Goal: Task Accomplishment & Management: Manage account settings

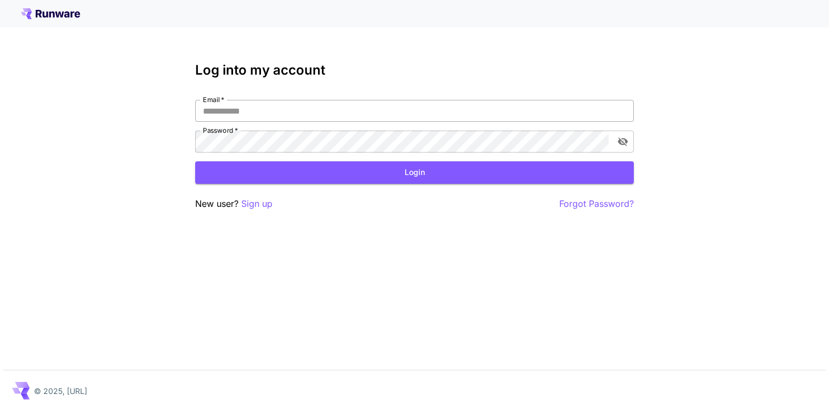
click at [327, 111] on input "Email   *" at bounding box center [414, 111] width 439 height 22
click at [318, 110] on input "Email   *" at bounding box center [414, 111] width 439 height 22
click at [270, 104] on input "Email   *" at bounding box center [414, 111] width 439 height 22
type input "**********"
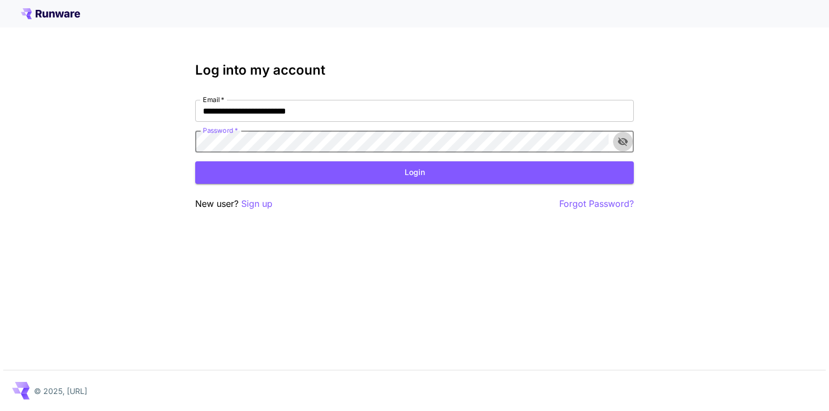
click at [627, 140] on icon "toggle password visibility" at bounding box center [622, 141] width 11 height 11
click at [408, 169] on button "Login" at bounding box center [414, 172] width 439 height 22
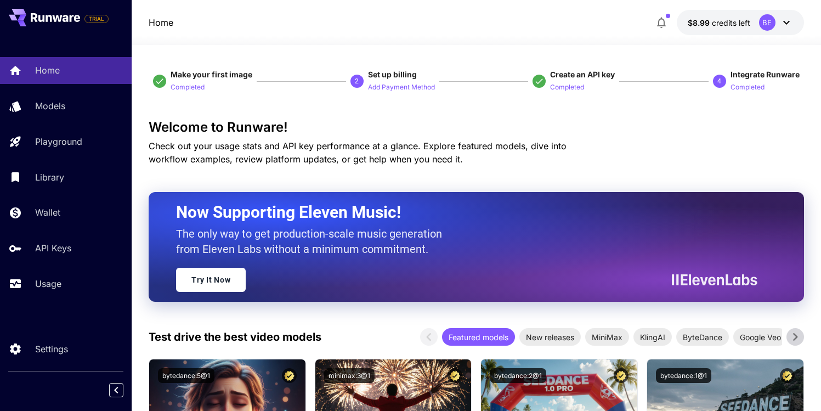
click at [582, 76] on span "Create an API key" at bounding box center [582, 74] width 65 height 9
click at [541, 81] on icon at bounding box center [539, 81] width 10 height 10
click at [559, 83] on p "Completed" at bounding box center [567, 87] width 34 height 10
click at [562, 88] on p "Completed" at bounding box center [567, 87] width 34 height 10
click at [746, 24] on span "credits left" at bounding box center [731, 22] width 38 height 9
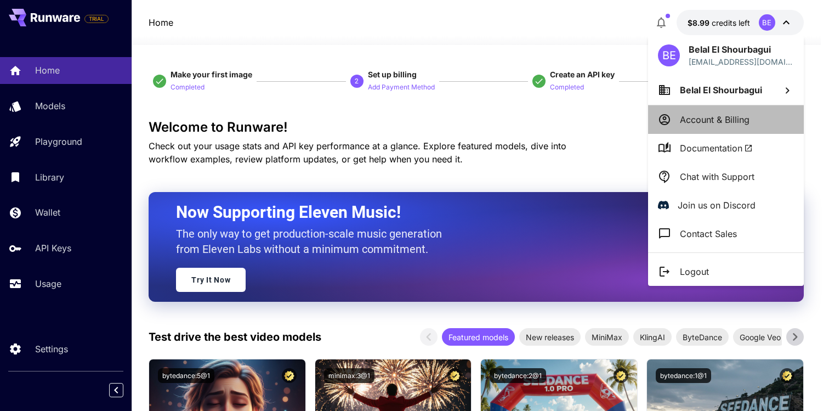
click at [702, 124] on p "Account & Billing" at bounding box center [715, 119] width 70 height 13
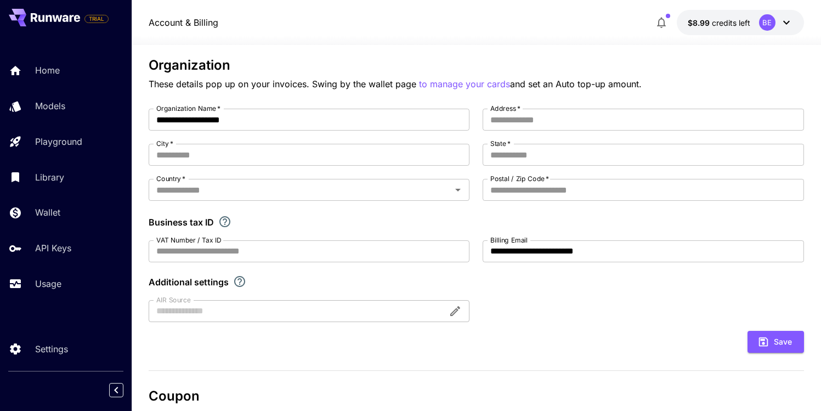
scroll to position [259, 0]
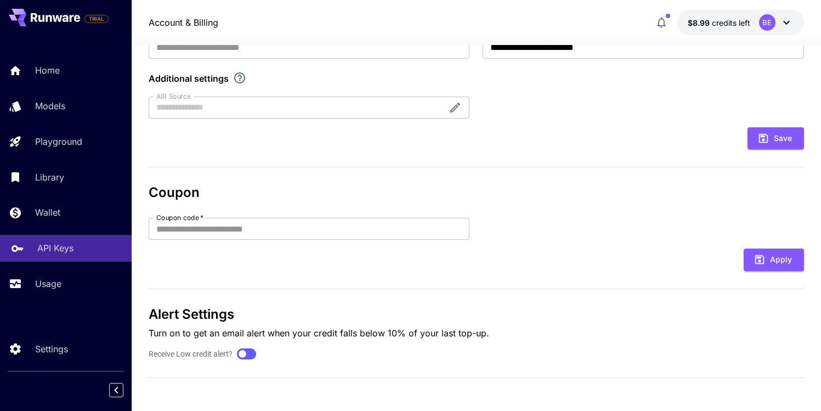
click at [46, 253] on p "API Keys" at bounding box center [55, 247] width 36 height 13
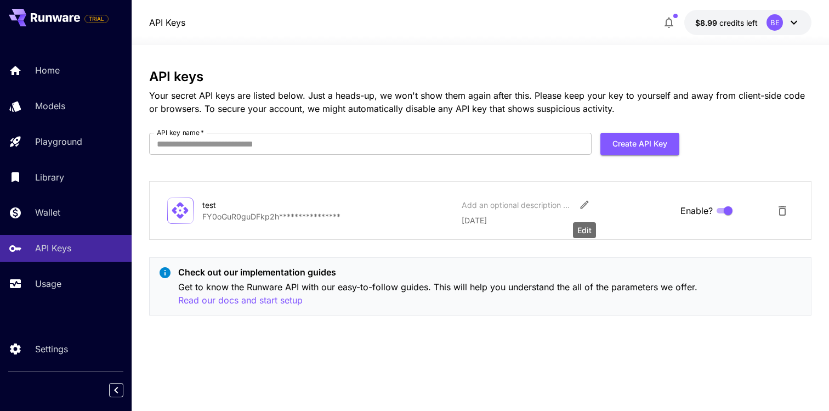
click at [582, 205] on icon "Edit" at bounding box center [584, 204] width 11 height 11
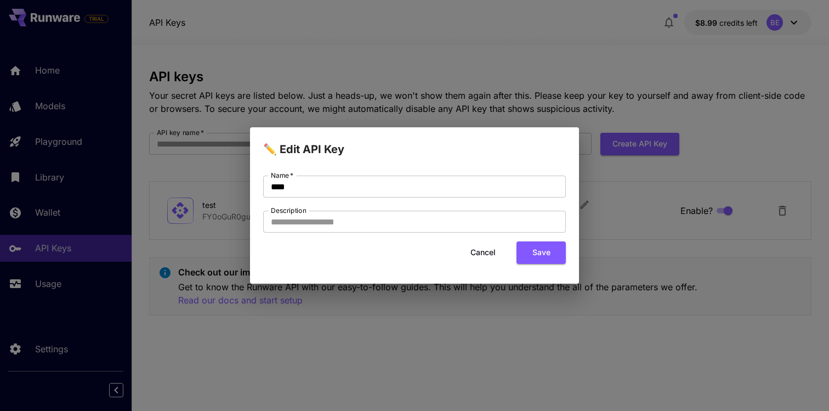
click at [484, 252] on button "Cancel" at bounding box center [482, 252] width 49 height 22
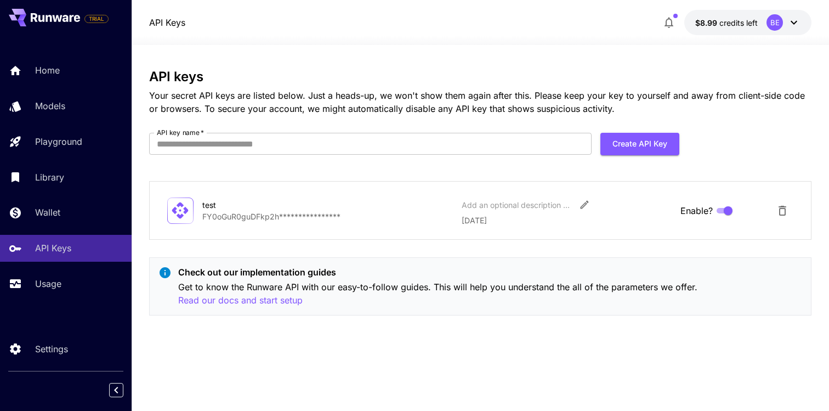
click at [280, 217] on p "**********" at bounding box center [327, 217] width 251 height 12
click at [486, 149] on input "API key name   *" at bounding box center [370, 144] width 442 height 22
click at [434, 163] on div "**********" at bounding box center [480, 196] width 662 height 255
click at [445, 144] on input "API key name   *" at bounding box center [370, 144] width 442 height 22
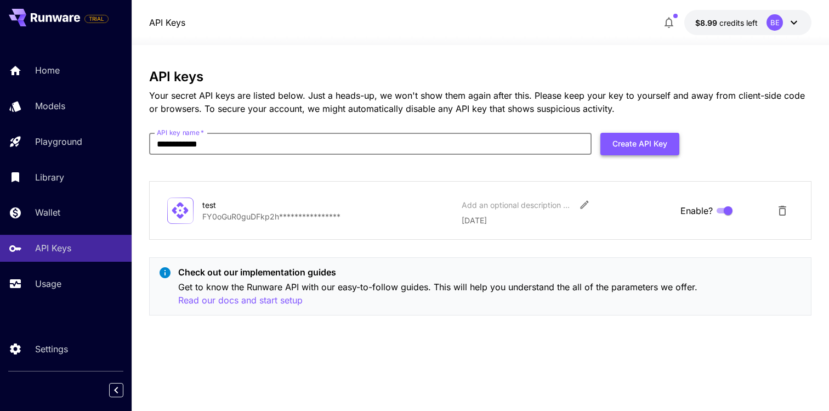
type input "**********"
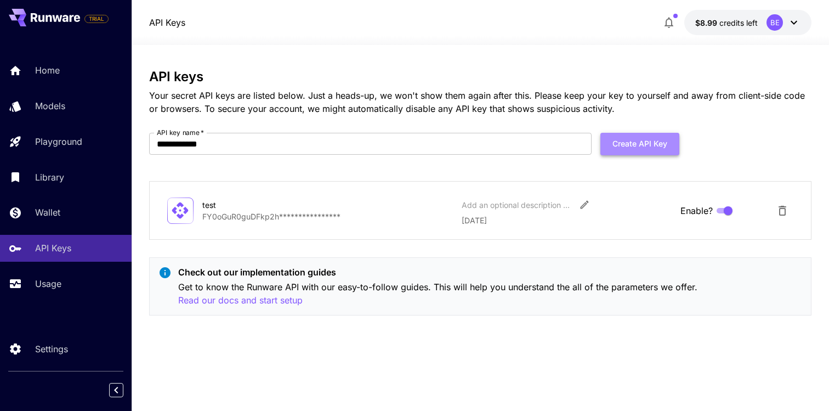
click at [630, 138] on button "Create API Key" at bounding box center [639, 144] width 79 height 22
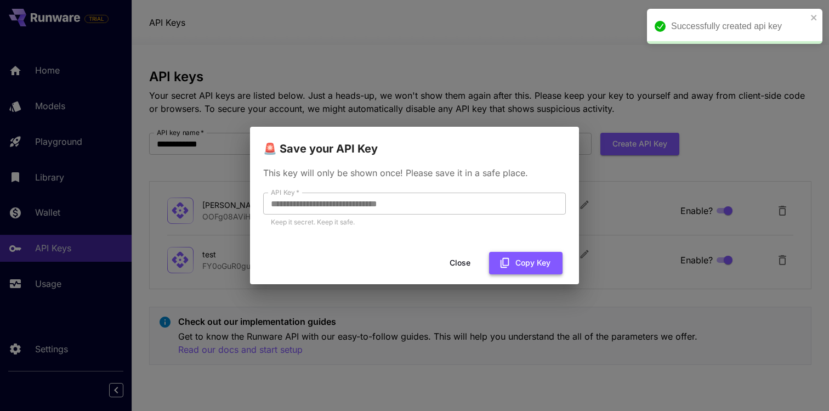
click at [514, 260] on button "Copy Key" at bounding box center [525, 263] width 73 height 22
